Goal: Task Accomplishment & Management: Complete application form

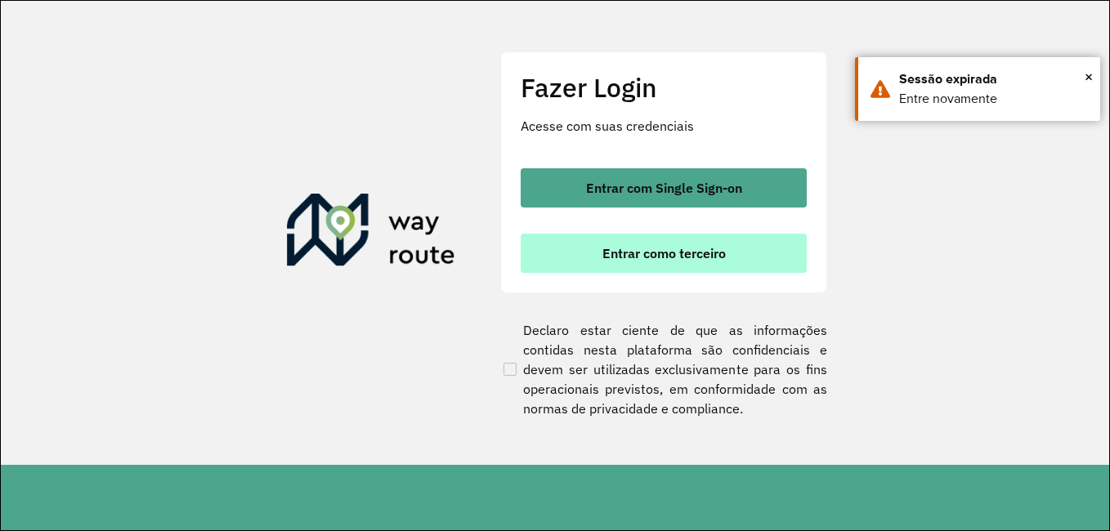
click at [643, 257] on span "Entrar como terceiro" at bounding box center [664, 253] width 123 height 13
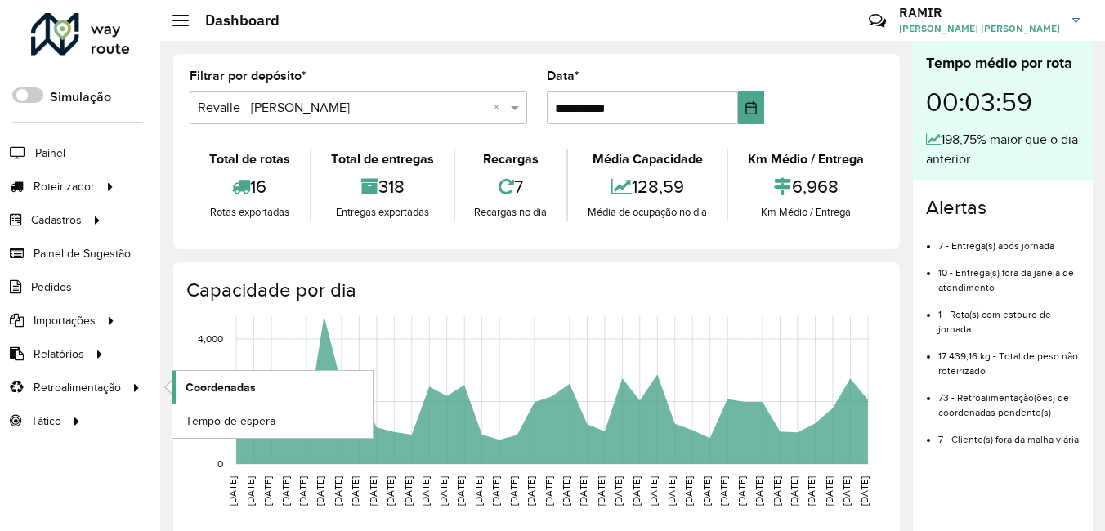
click at [231, 392] on span "Coordenadas" at bounding box center [221, 387] width 70 height 17
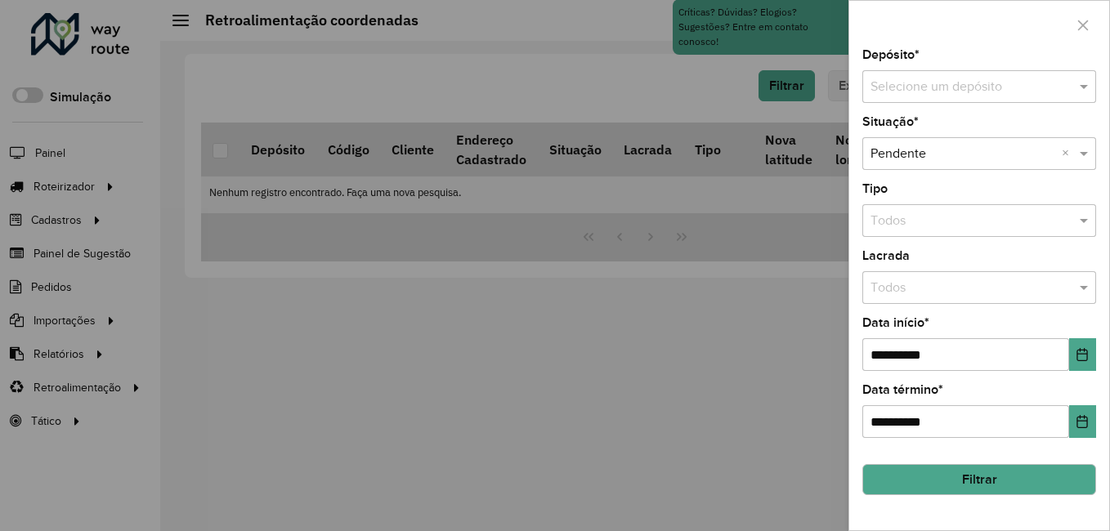
click at [930, 88] on input "text" at bounding box center [963, 88] width 185 height 20
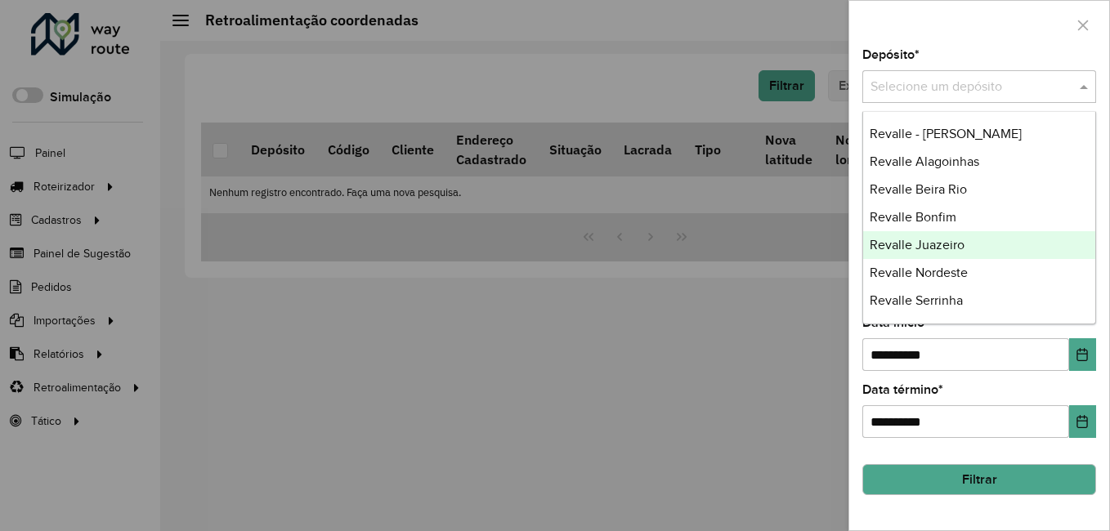
click at [925, 250] on span "Revalle Juazeiro" at bounding box center [917, 245] width 95 height 14
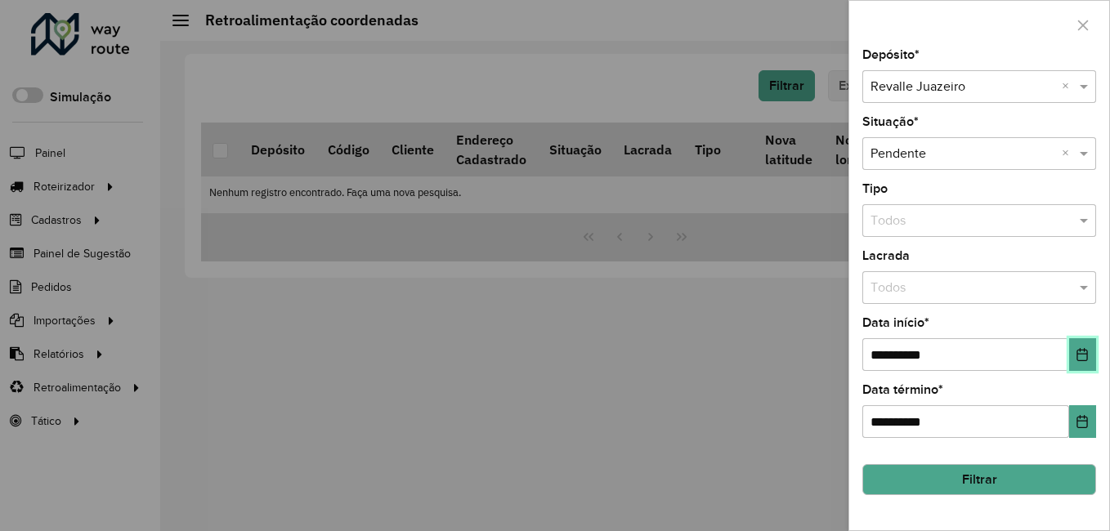
click at [1091, 348] on button "Choose Date" at bounding box center [1082, 354] width 27 height 33
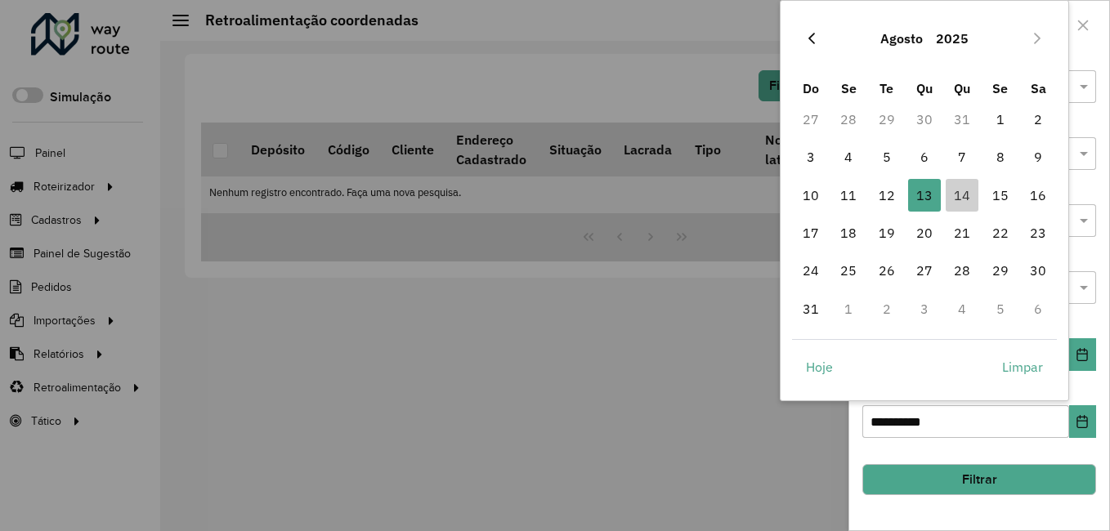
click at [818, 38] on button "Previous Month" at bounding box center [812, 38] width 26 height 26
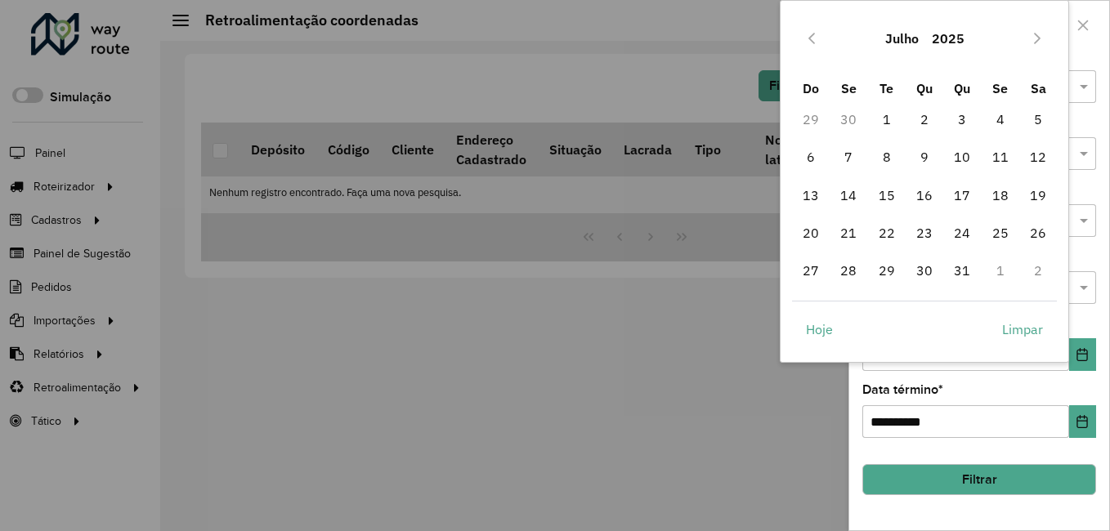
click at [818, 38] on button "Previous Month" at bounding box center [812, 38] width 26 height 26
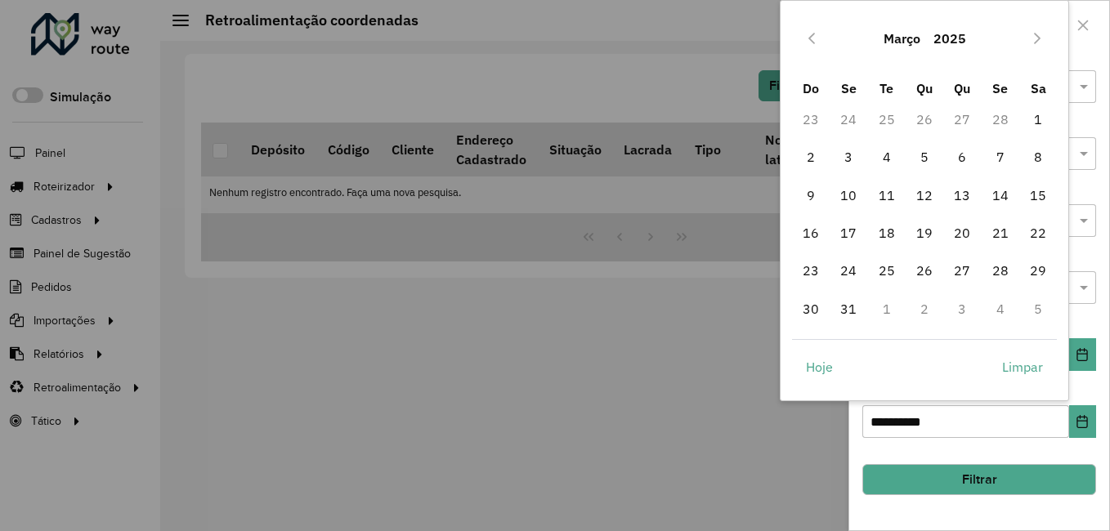
click at [818, 38] on button "Previous Month" at bounding box center [812, 38] width 26 height 26
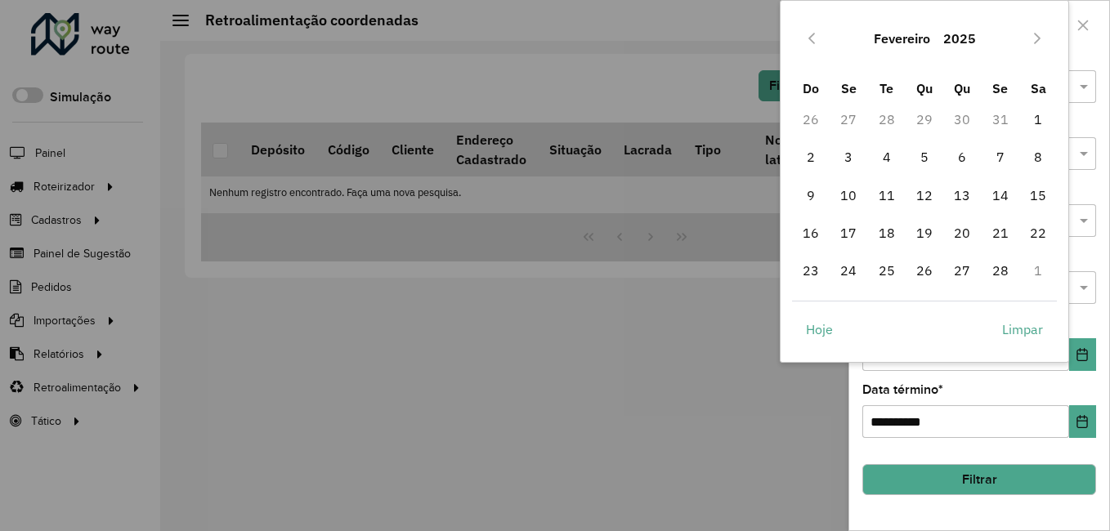
click at [818, 38] on button "Previous Month" at bounding box center [812, 38] width 26 height 26
click at [932, 115] on span "1" at bounding box center [924, 119] width 33 height 33
type input "**********"
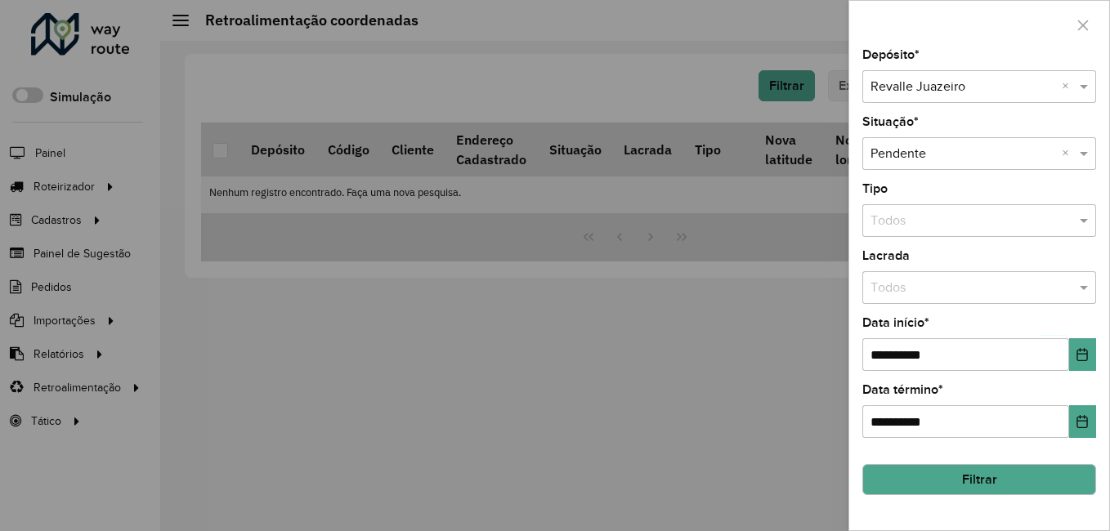
click at [996, 483] on button "Filtrar" at bounding box center [980, 479] width 234 height 31
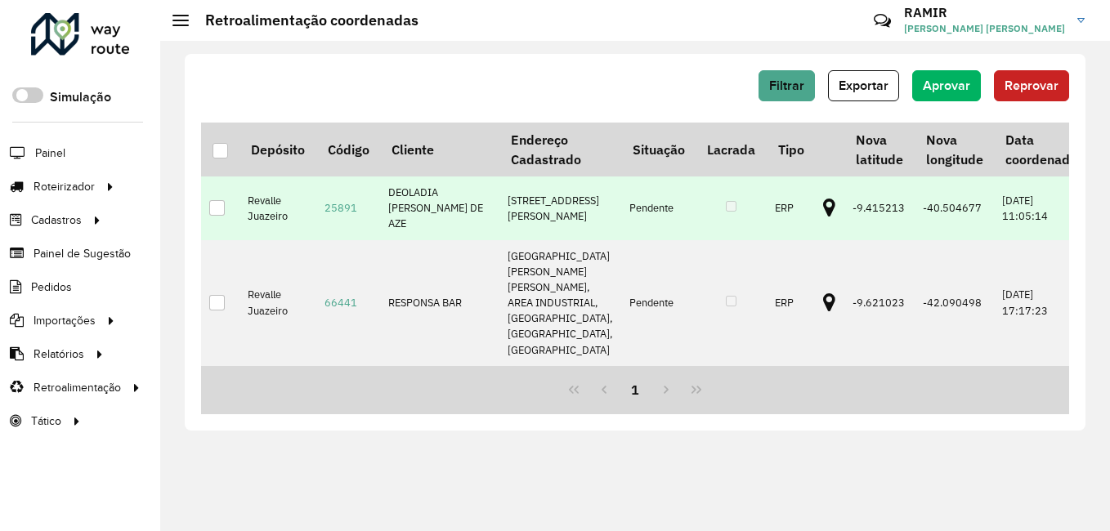
scroll to position [589, 0]
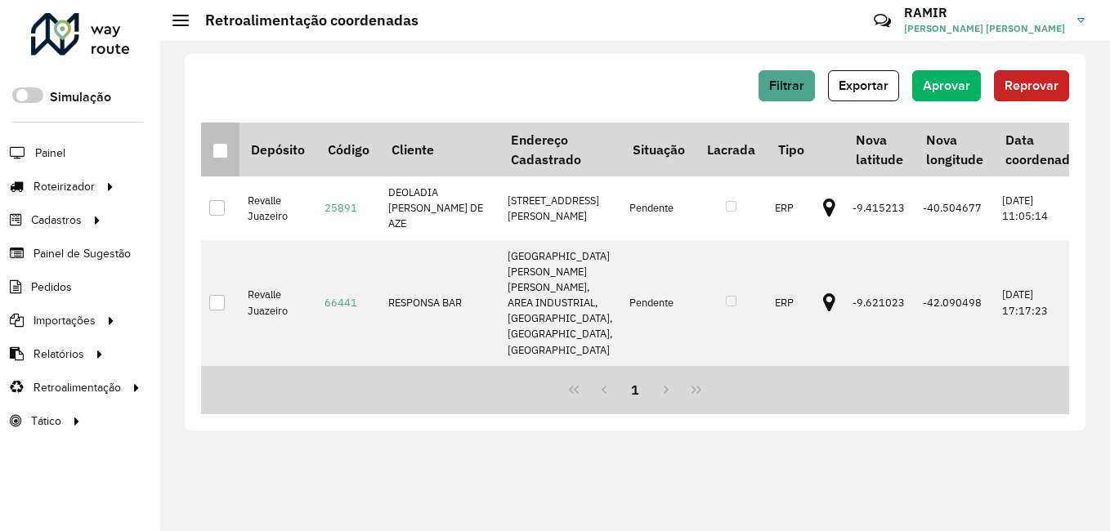
click at [205, 152] on th at bounding box center [220, 150] width 38 height 54
click at [226, 150] on div at bounding box center [221, 151] width 16 height 16
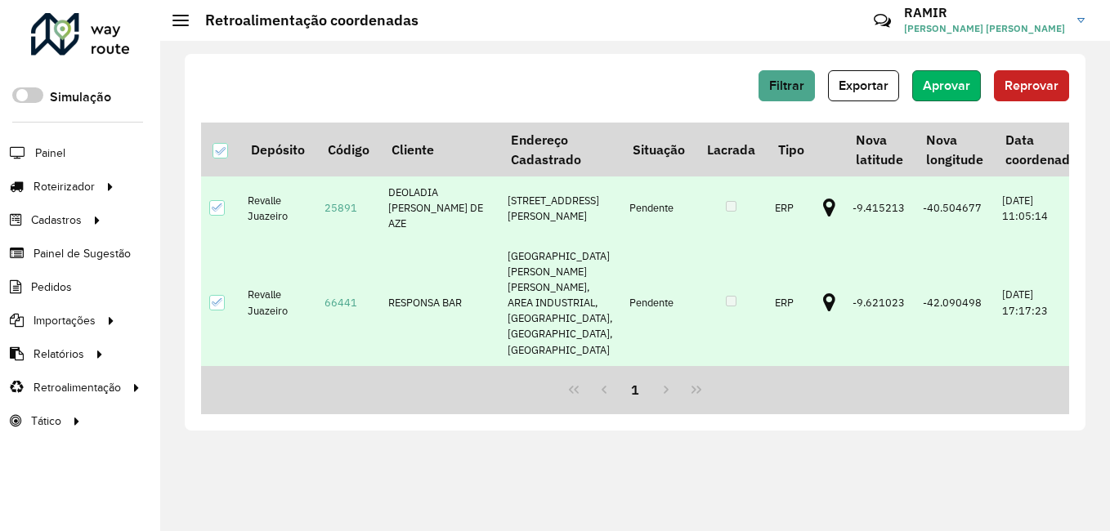
click at [937, 83] on span "Aprovar" at bounding box center [946, 85] width 47 height 14
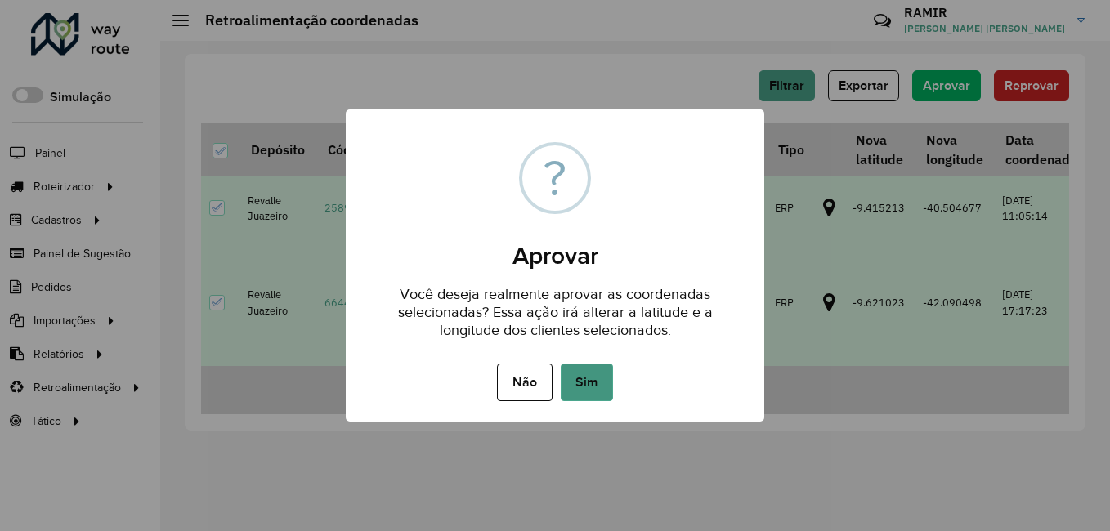
click at [572, 371] on button "Sim" at bounding box center [587, 383] width 52 height 38
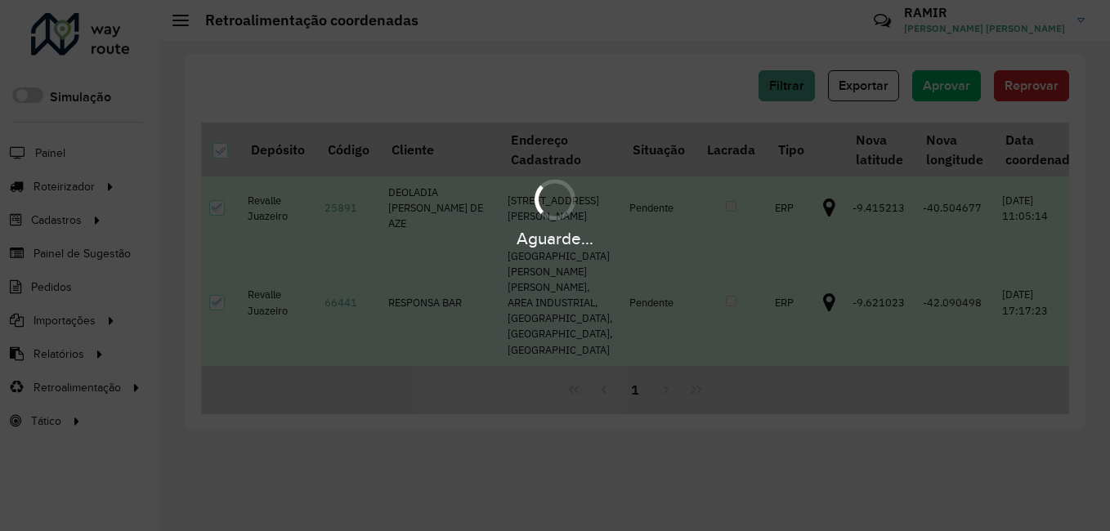
scroll to position [0, 0]
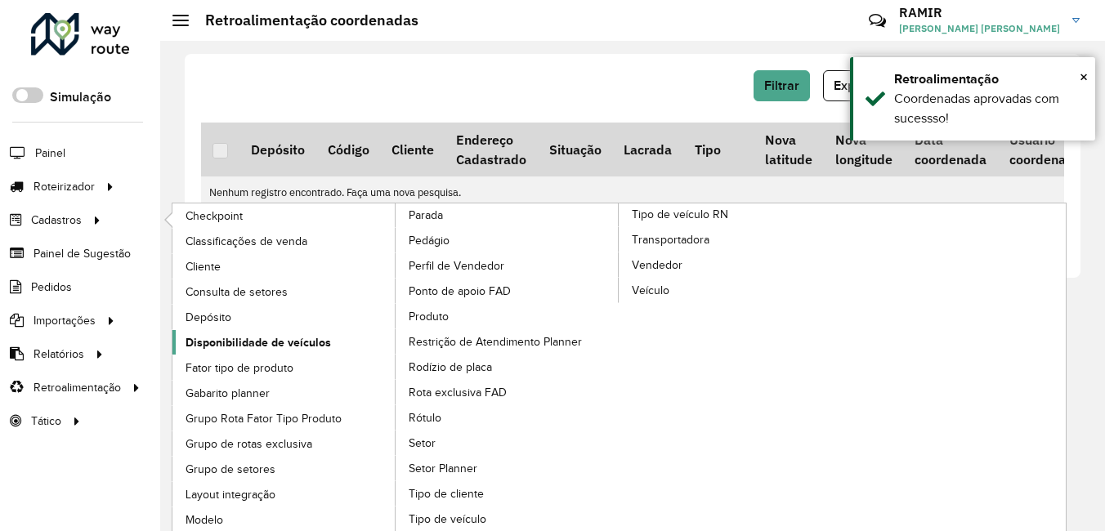
click at [239, 338] on span "Disponibilidade de veículos" at bounding box center [259, 342] width 146 height 17
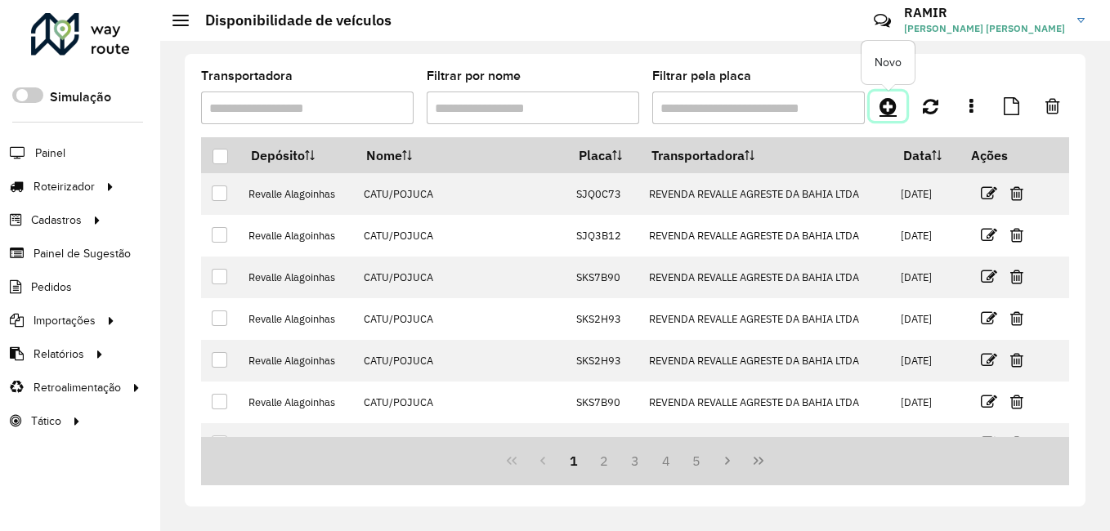
click at [885, 105] on icon at bounding box center [888, 106] width 17 height 20
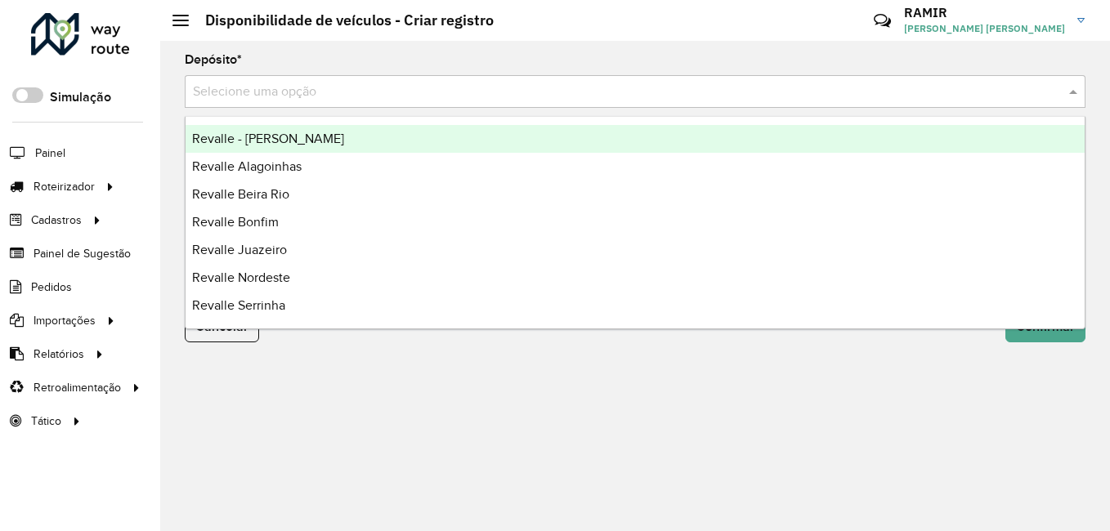
click at [252, 87] on input "text" at bounding box center [619, 93] width 852 height 20
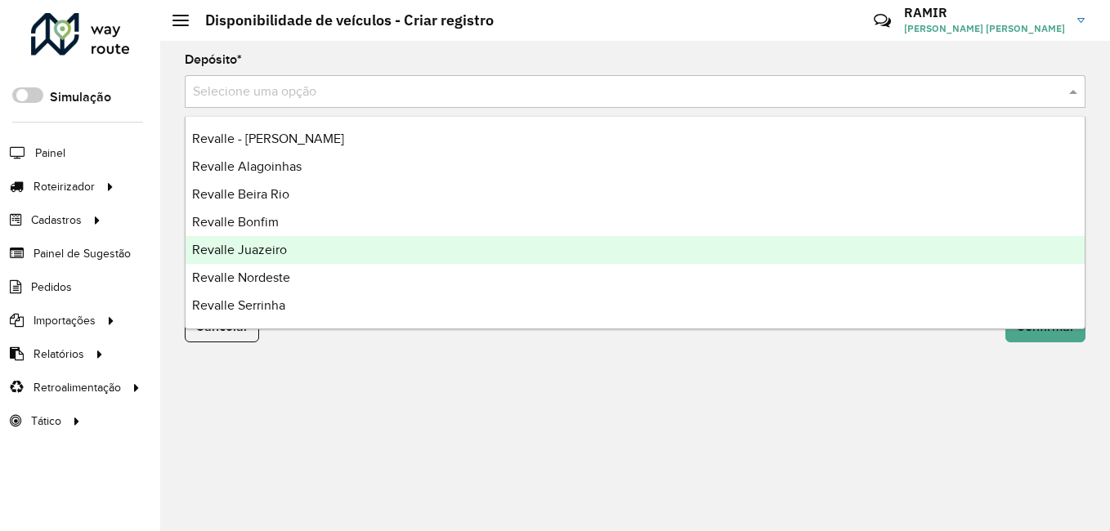
click at [274, 244] on span "Revalle Juazeiro" at bounding box center [239, 250] width 95 height 14
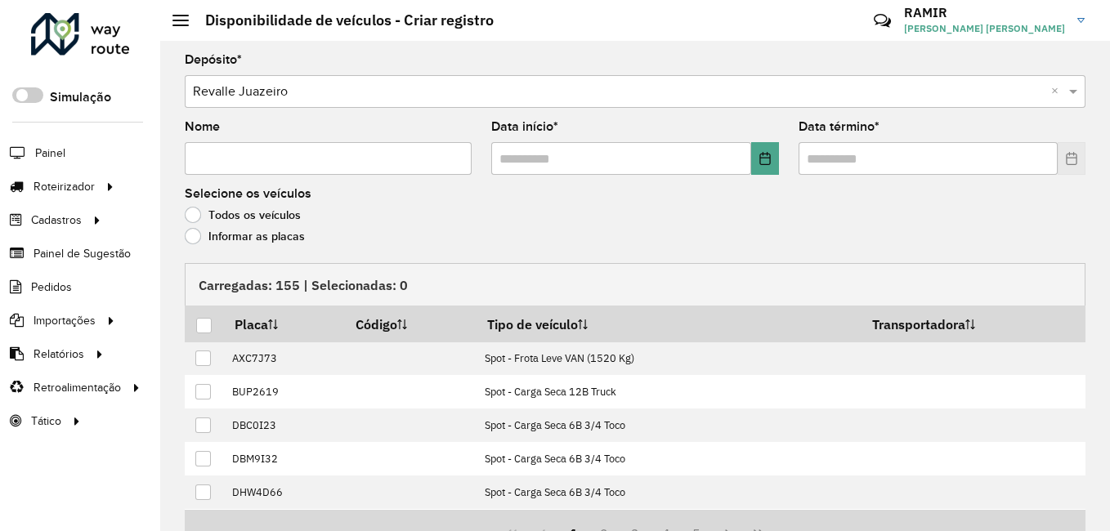
click at [270, 159] on input "Nome" at bounding box center [328, 158] width 287 height 33
type input "**********"
click at [191, 233] on label "Informar as placas" at bounding box center [245, 236] width 120 height 16
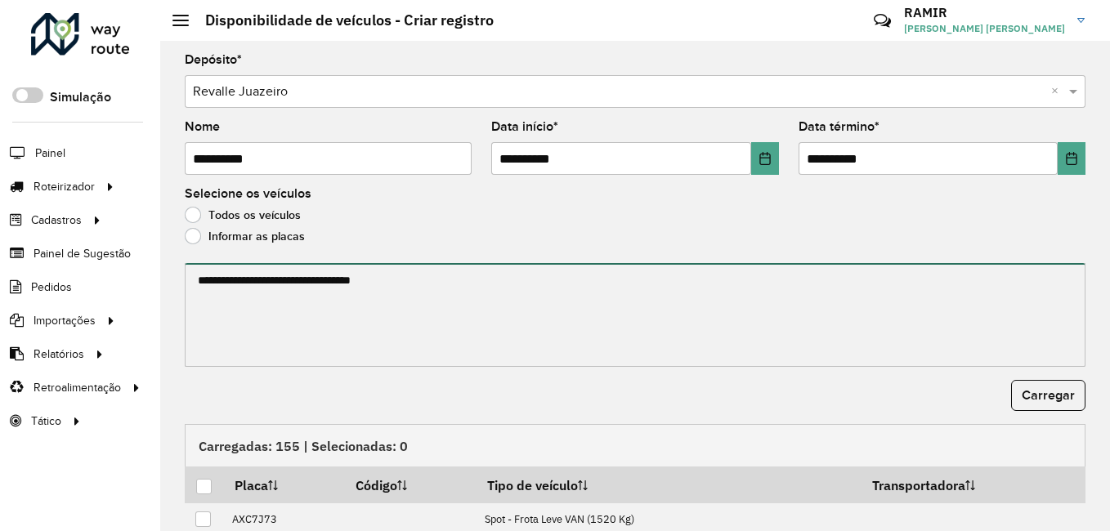
click at [248, 276] on textarea at bounding box center [635, 315] width 901 height 104
paste textarea "******* ******* ******* ******* ******* ******* ******* ******* ******* *******…"
type textarea "******* ******* ******* ******* ******* ******* ******* ******* ******* *******…"
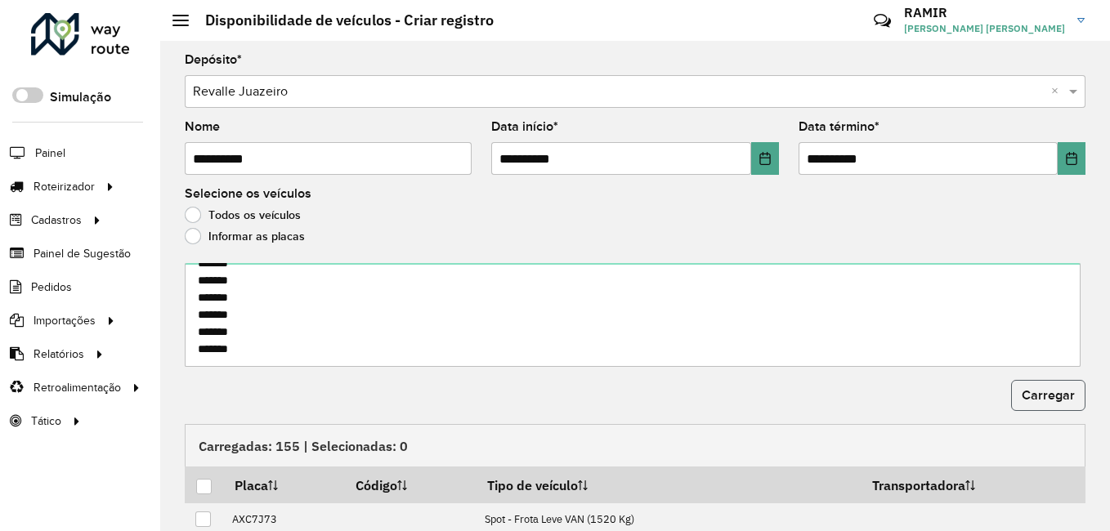
click at [1036, 384] on button "Carregar" at bounding box center [1048, 395] width 74 height 31
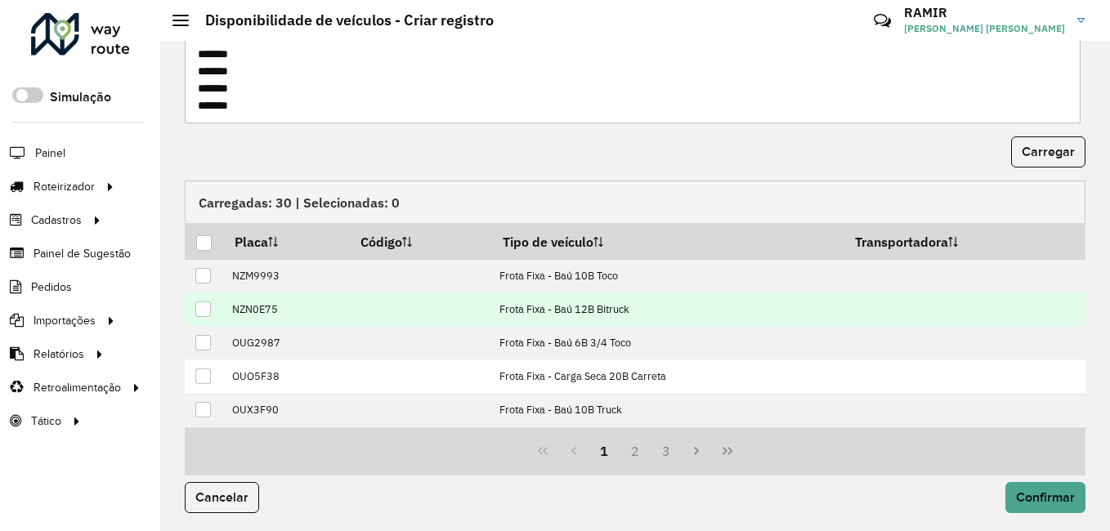
scroll to position [245, 0]
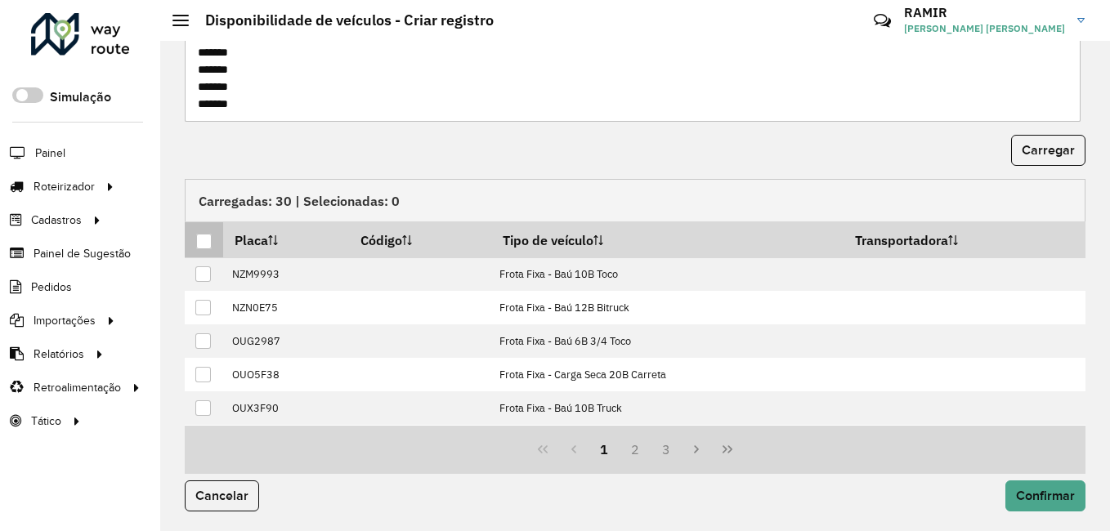
click at [206, 234] on div at bounding box center [204, 242] width 16 height 16
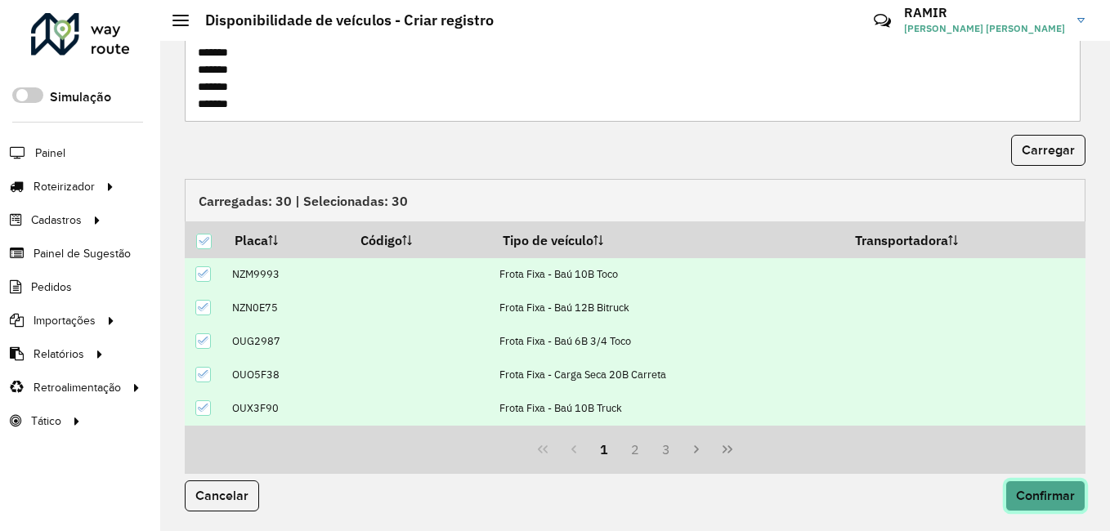
click at [1038, 498] on span "Confirmar" at bounding box center [1045, 496] width 59 height 14
